Goal: Transaction & Acquisition: Purchase product/service

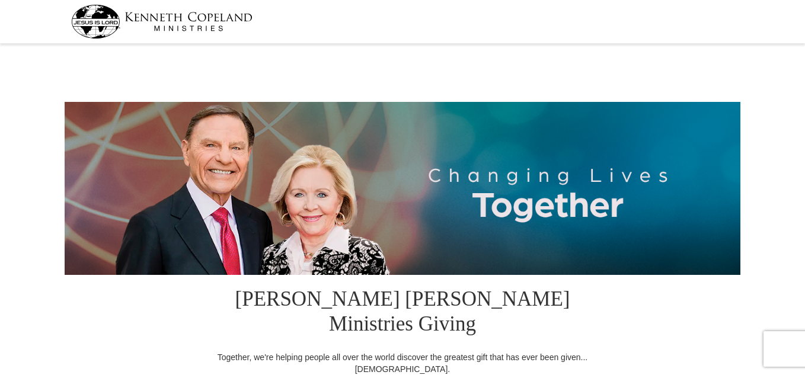
select select "FL"
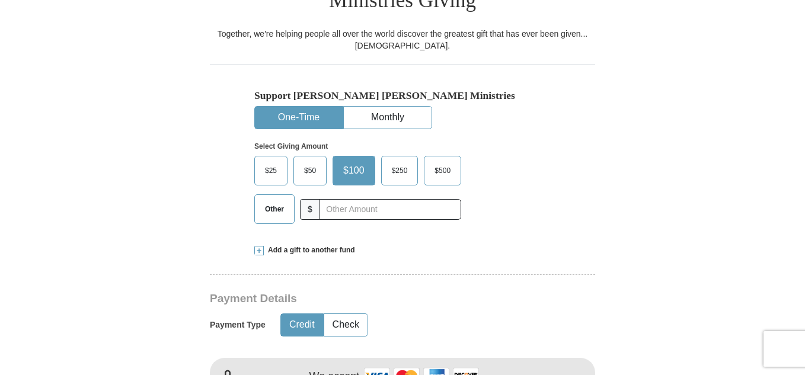
scroll to position [334, 0]
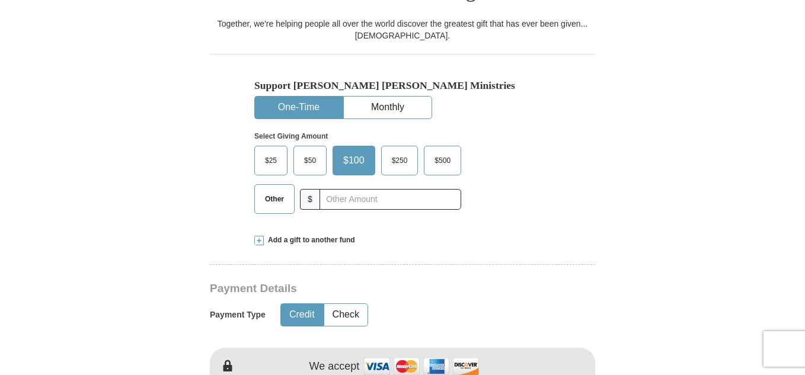
click at [271, 190] on span "Other" at bounding box center [274, 199] width 31 height 18
click at [0, 0] on input "Other" at bounding box center [0, 0] width 0 height 0
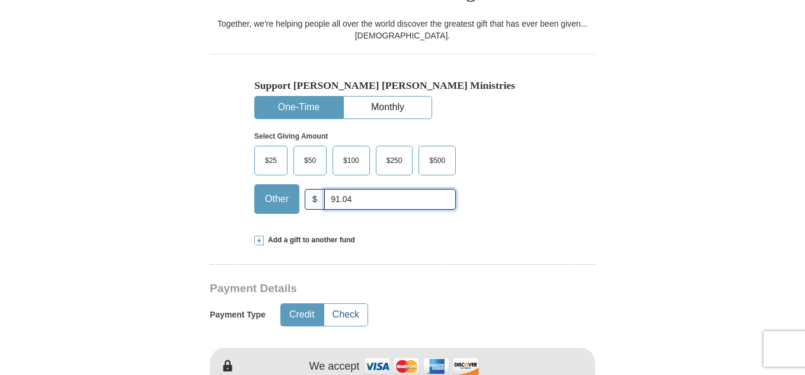
type input "91.04"
click at [353, 304] on button "Check" at bounding box center [345, 315] width 43 height 22
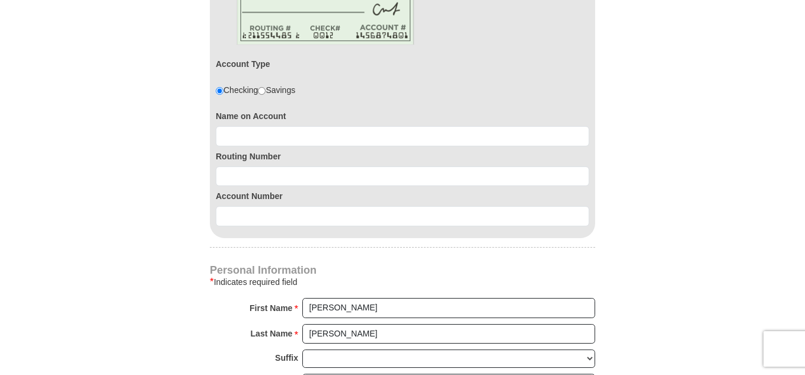
scroll to position [742, 0]
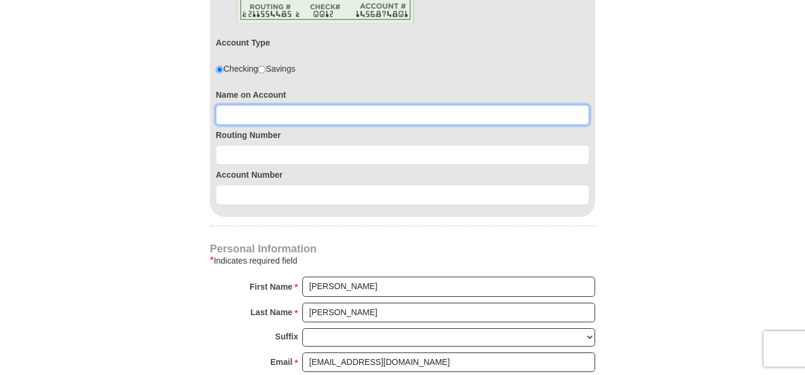
click at [360, 105] on input at bounding box center [402, 115] width 373 height 20
type input "J"
type input "[PERSON_NAME] and [PERSON_NAME]"
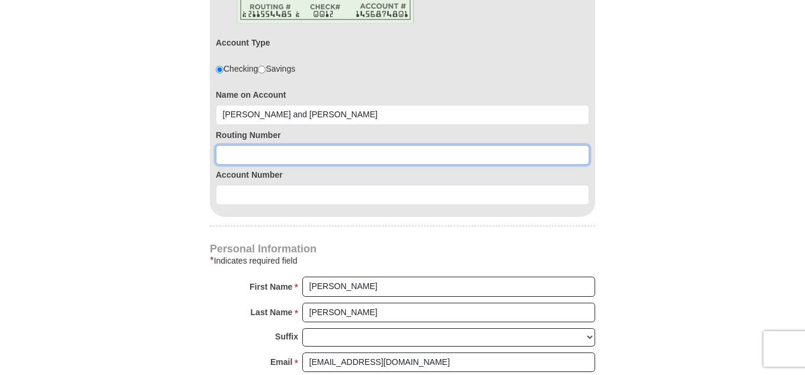
click at [338, 145] on input at bounding box center [402, 155] width 373 height 20
type input "067005158"
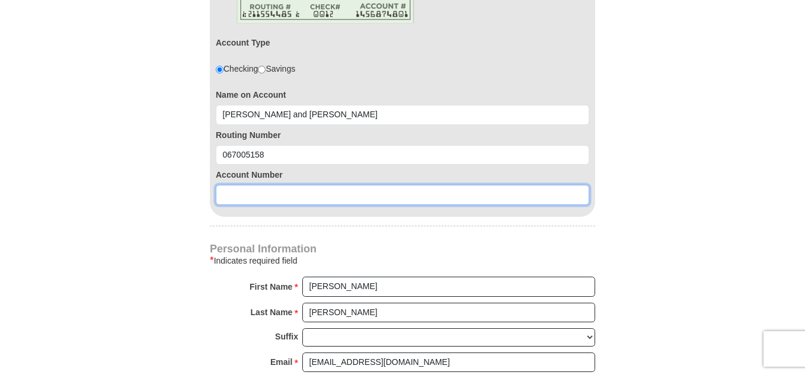
click at [336, 185] on input at bounding box center [402, 195] width 373 height 20
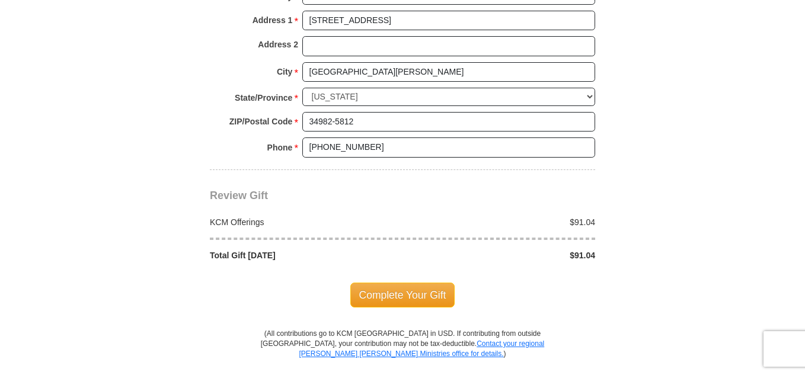
scroll to position [1137, 0]
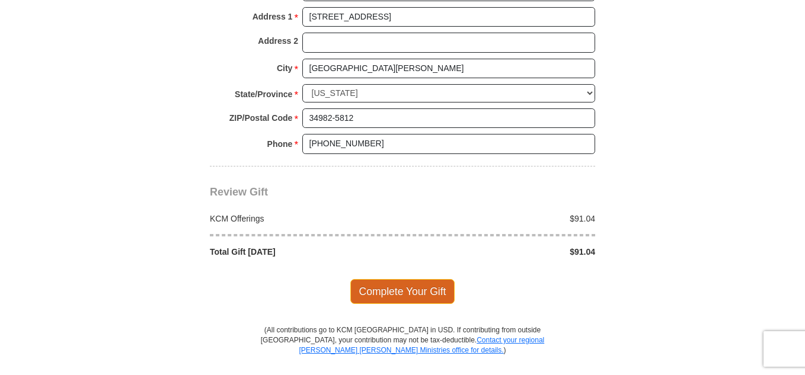
type input "4131107296"
click at [400, 279] on span "Complete Your Gift" at bounding box center [402, 291] width 105 height 25
